Goal: Task Accomplishment & Management: Manage account settings

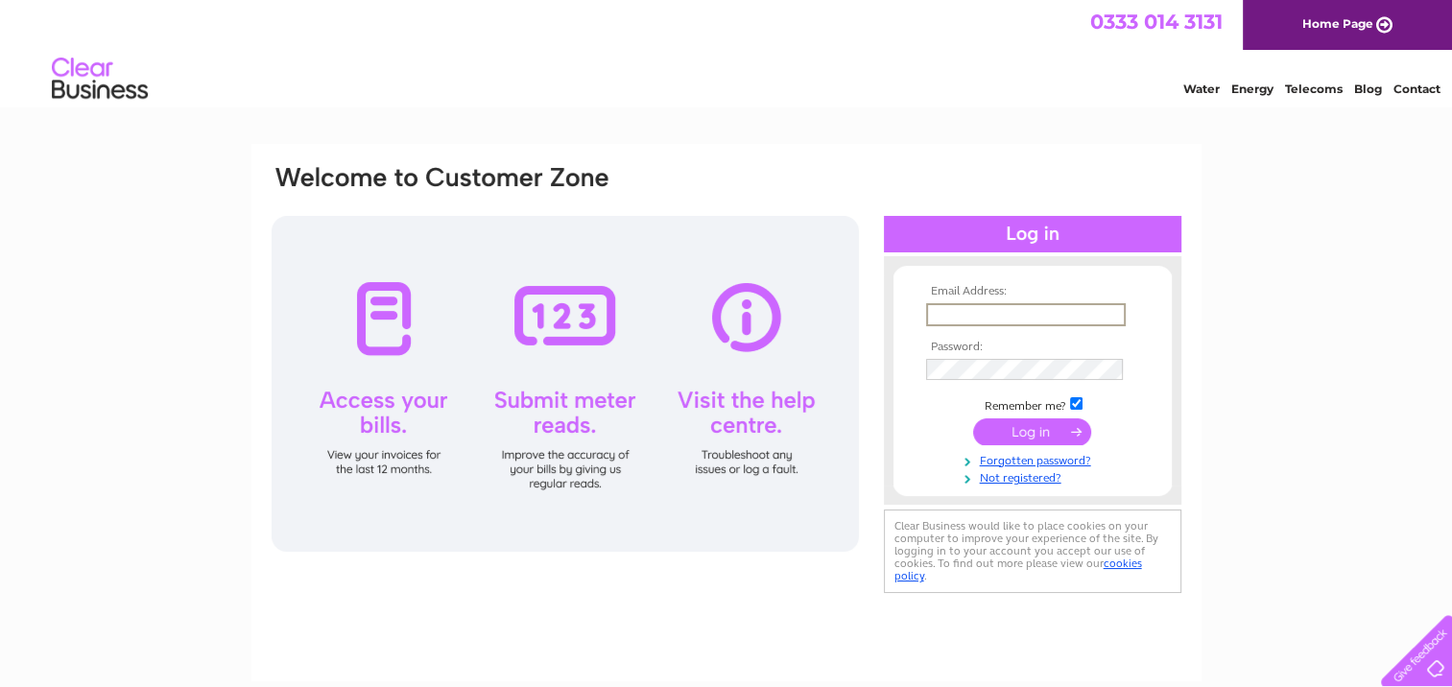
click at [990, 315] on input "text" at bounding box center [1026, 314] width 200 height 23
type input "denisemills2015@outlook.com"
click at [1033, 428] on input "submit" at bounding box center [1032, 430] width 118 height 27
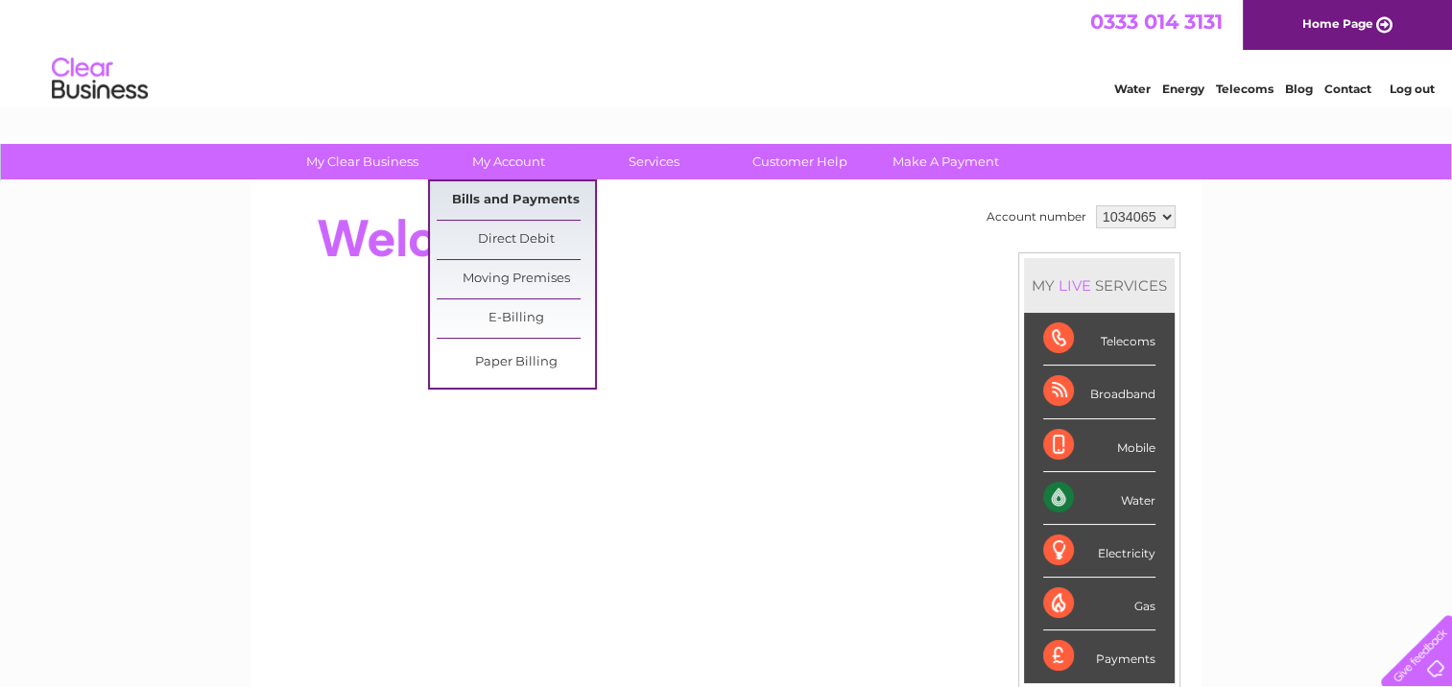
click at [531, 200] on link "Bills and Payments" at bounding box center [516, 200] width 158 height 38
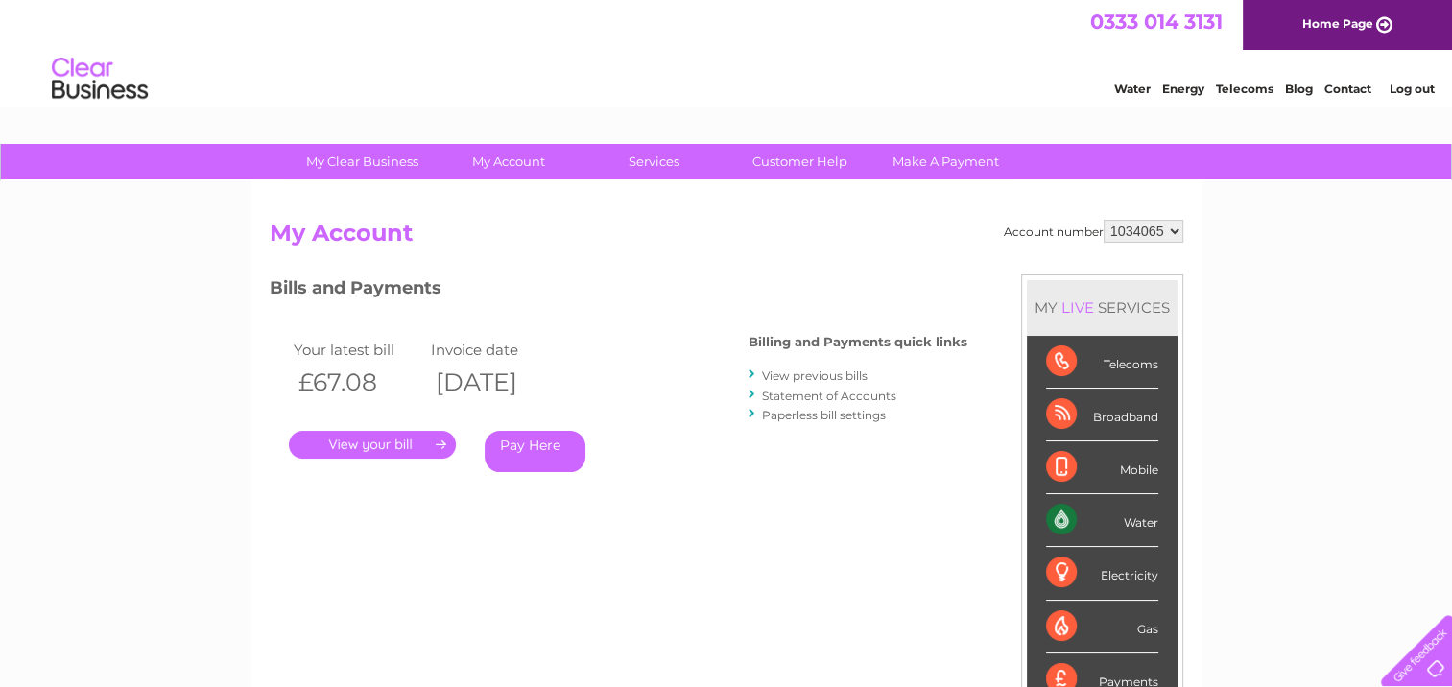
click at [363, 445] on link "." at bounding box center [372, 445] width 167 height 28
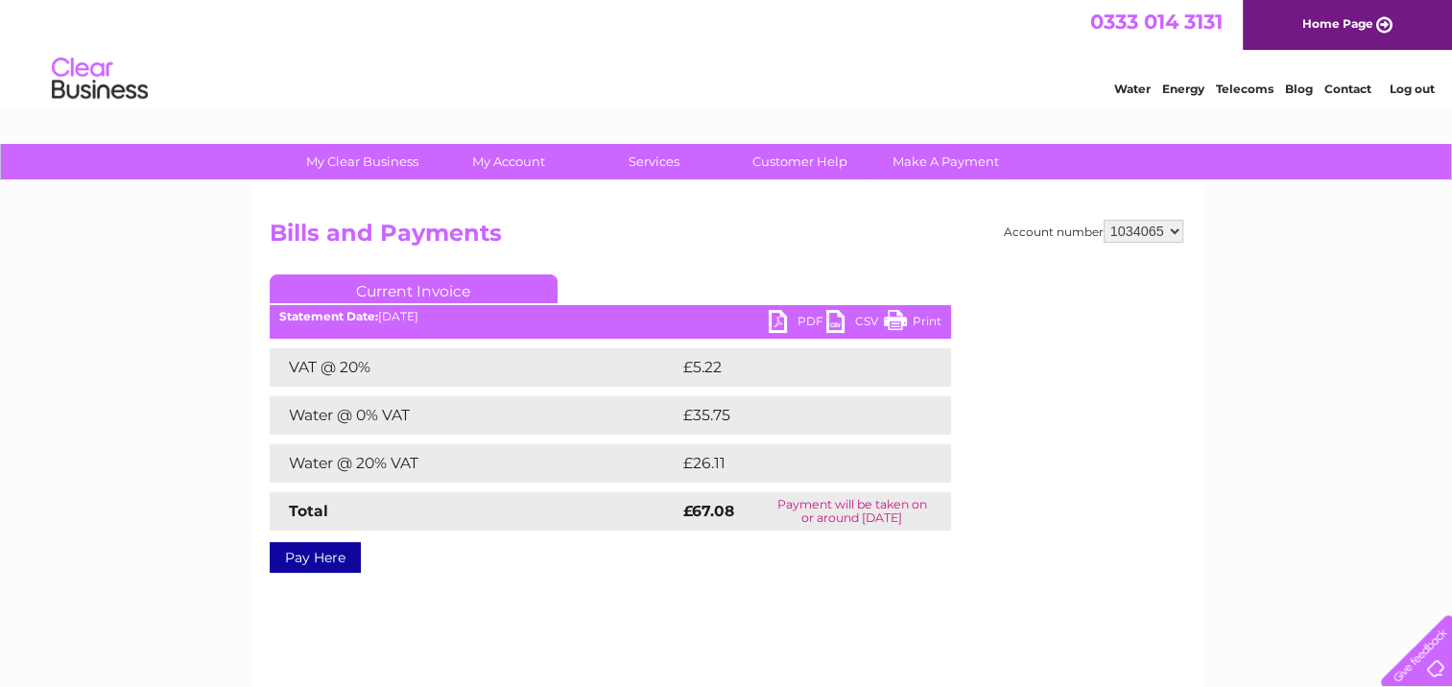
click at [892, 319] on link "Print" at bounding box center [913, 324] width 58 height 28
